Goal: Download file/media

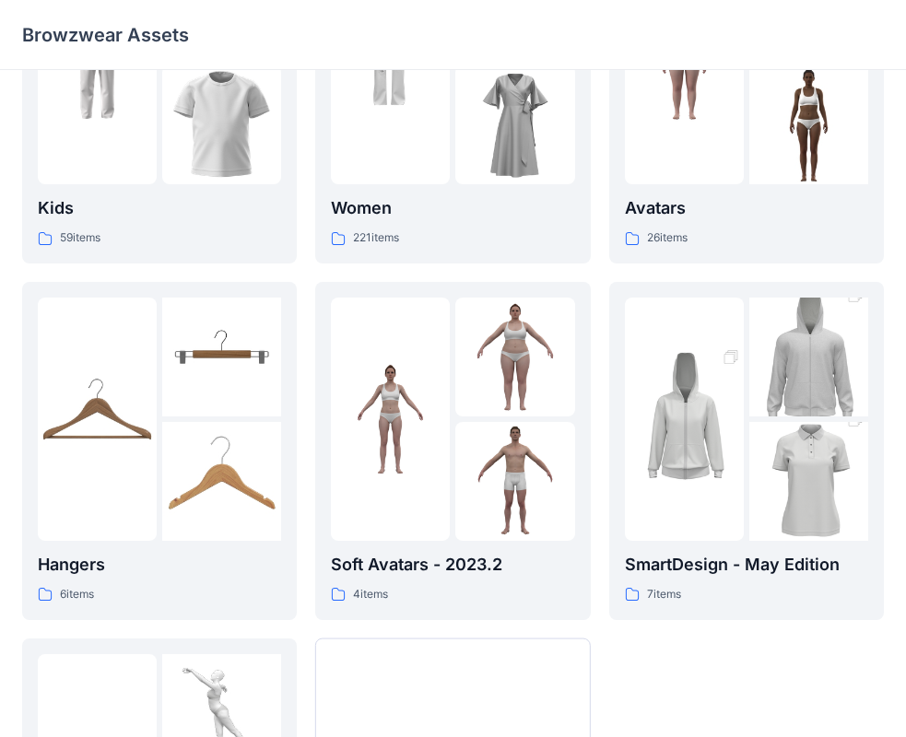
scroll to position [184, 0]
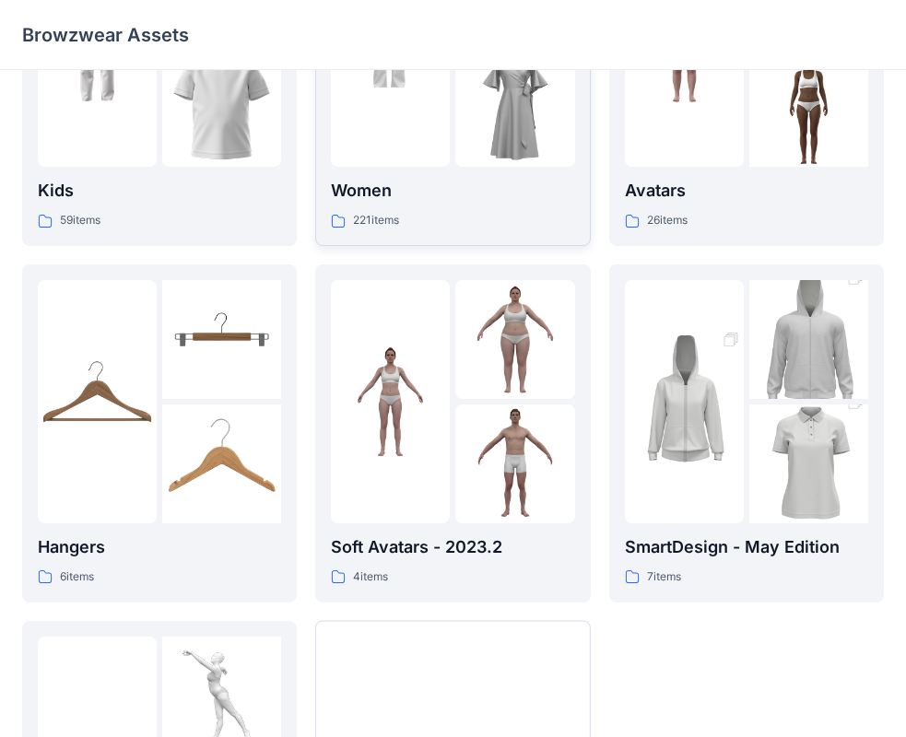
click at [435, 172] on div "Women 221 items" at bounding box center [452, 76] width 243 height 307
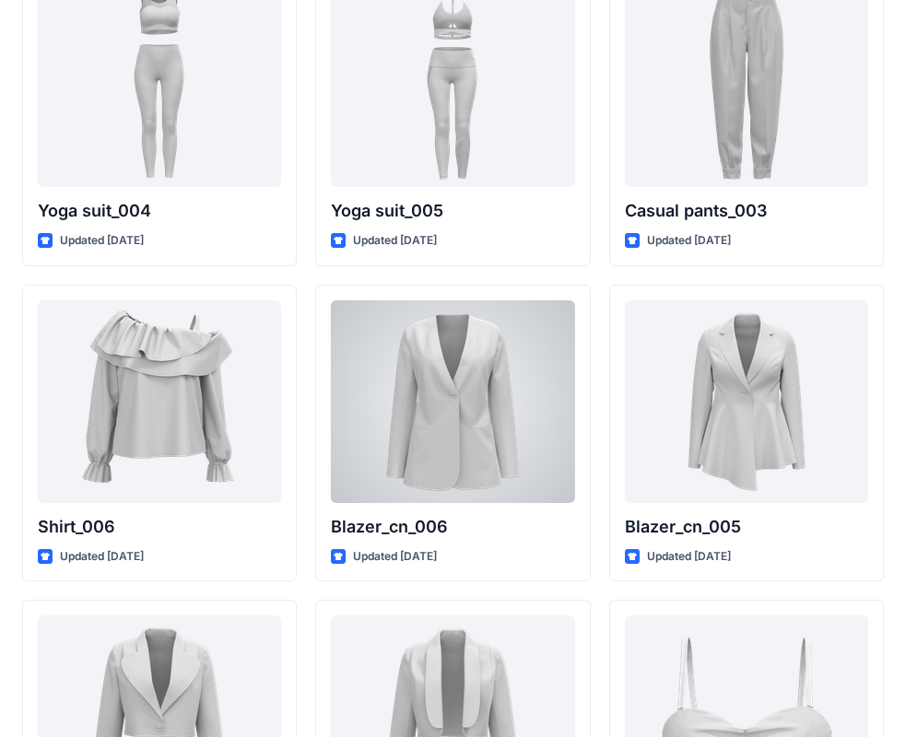
scroll to position [10635, 0]
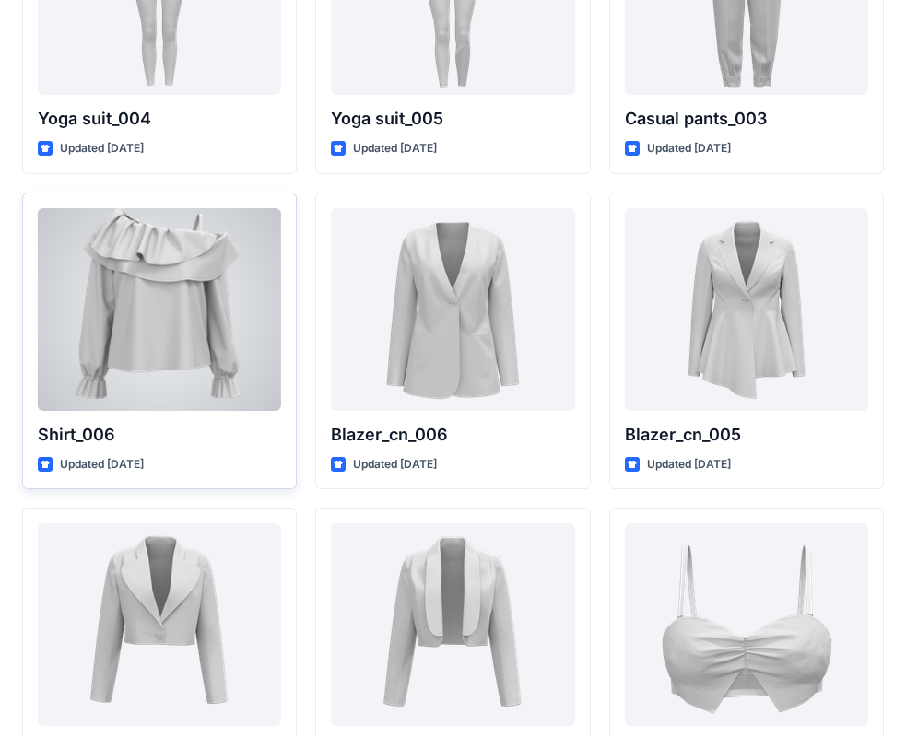
click at [155, 289] on div at bounding box center [159, 309] width 243 height 203
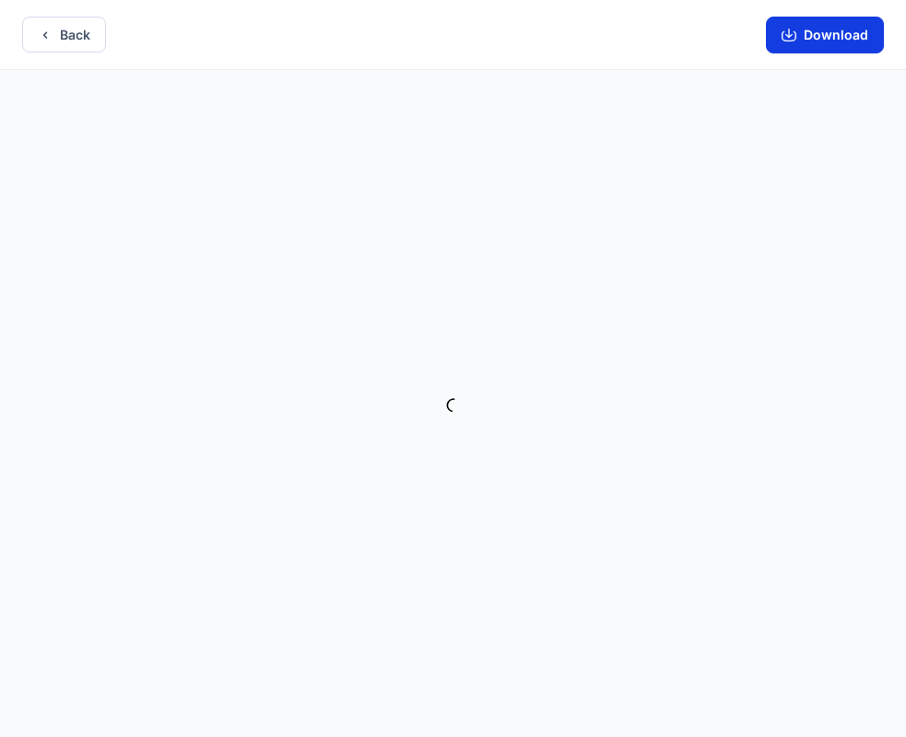
click at [842, 18] on button "Download" at bounding box center [825, 35] width 118 height 37
